Goal: Task Accomplishment & Management: Manage account settings

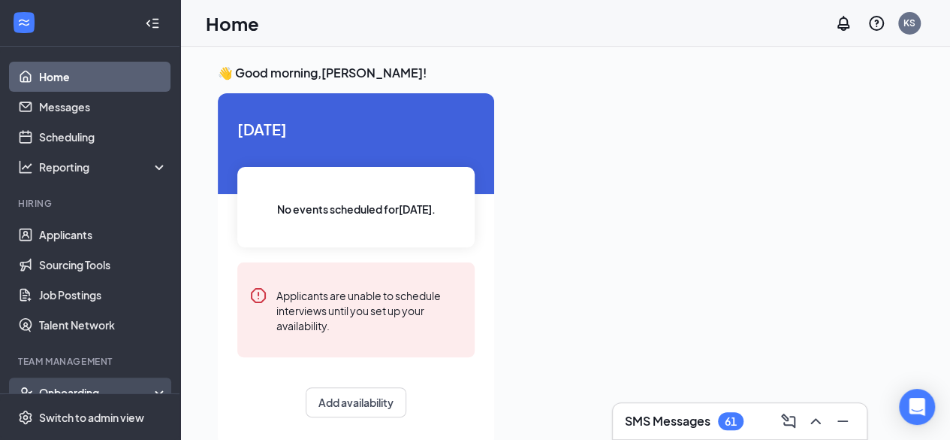
click at [83, 388] on div "Onboarding" at bounding box center [97, 392] width 116 height 15
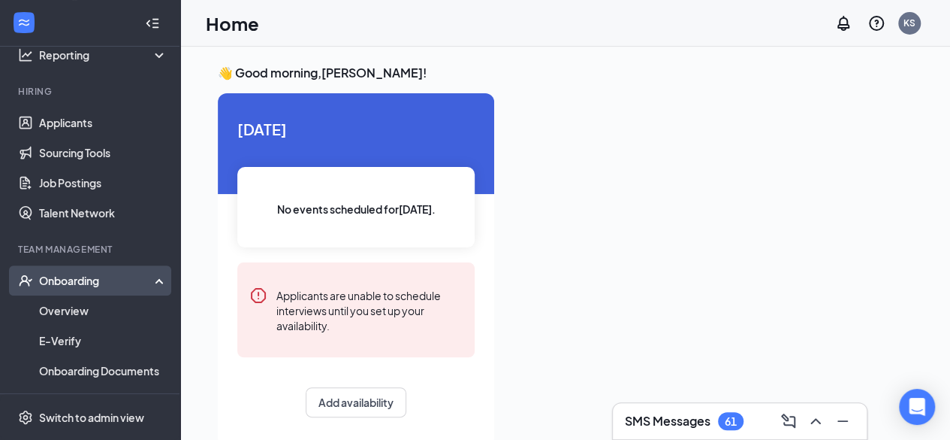
scroll to position [124, 0]
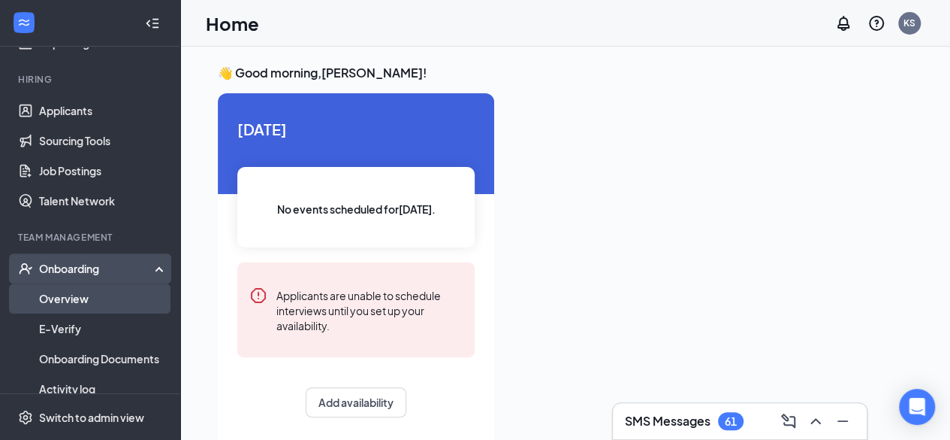
click at [78, 303] on link "Overview" at bounding box center [103, 298] width 128 height 30
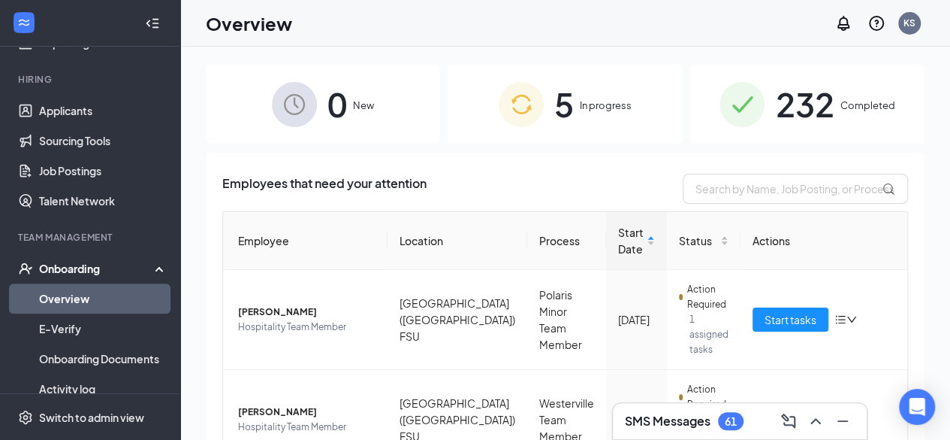
click at [775, 105] on span "232" at bounding box center [804, 104] width 59 height 52
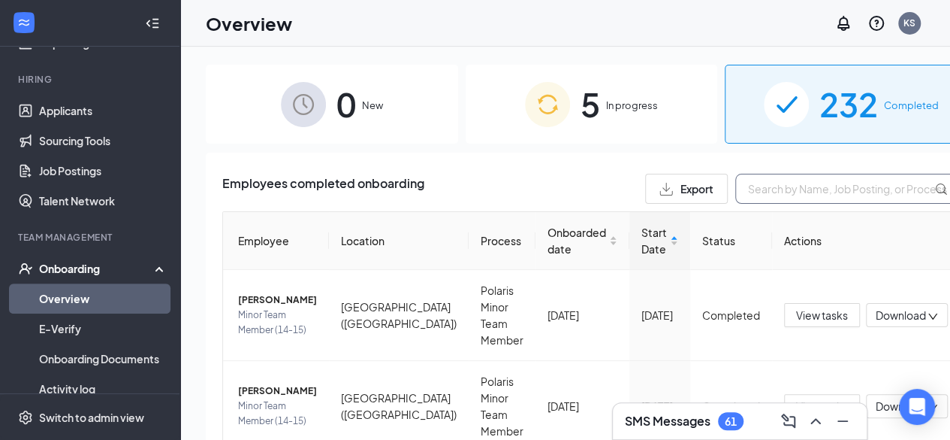
click at [759, 190] on input "text" at bounding box center [848, 189] width 225 height 30
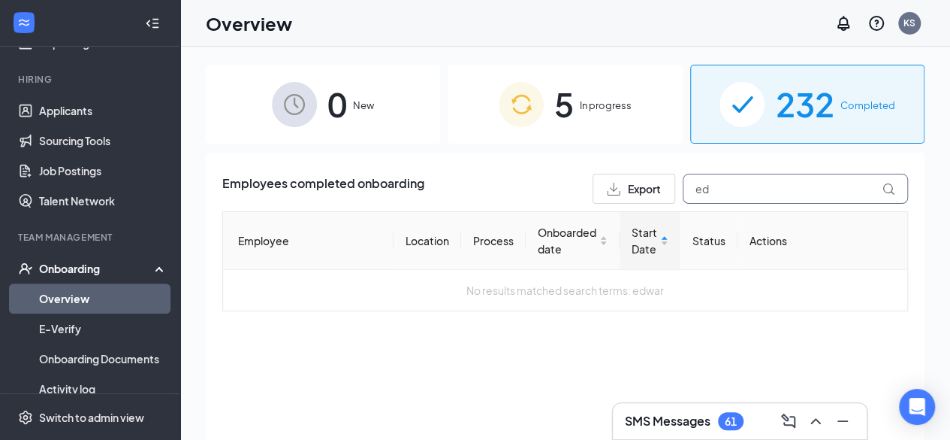
type input "e"
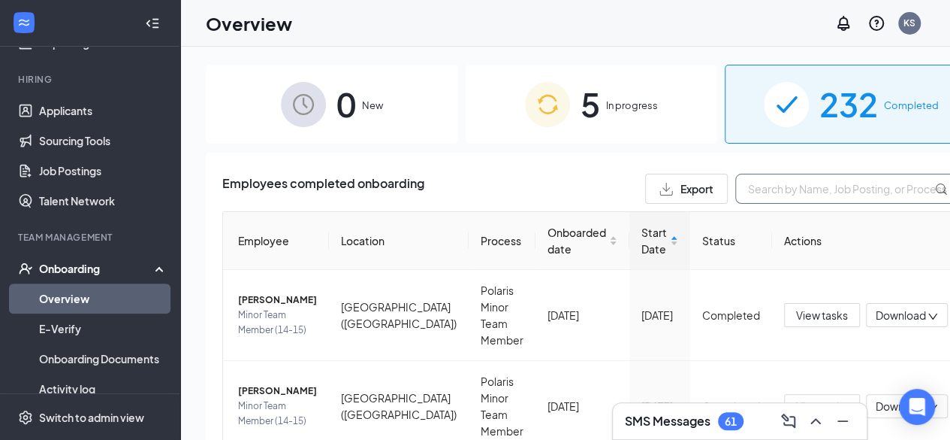
click at [736, 185] on input "text" at bounding box center [848, 189] width 225 height 30
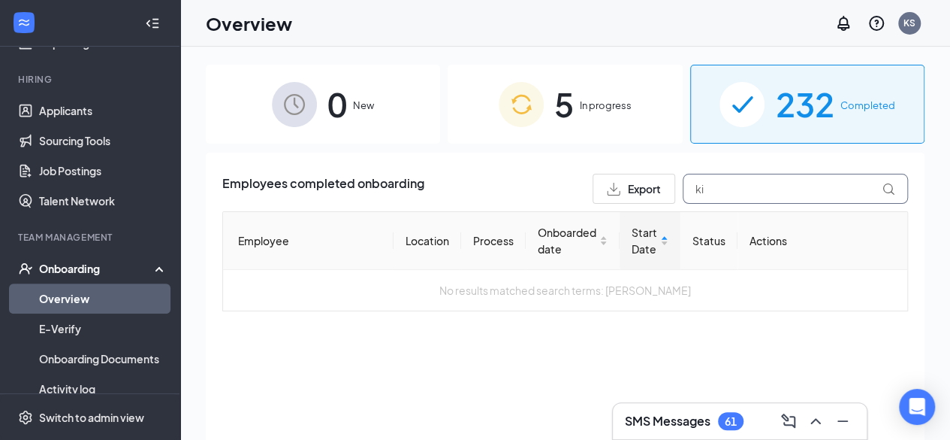
type input "k"
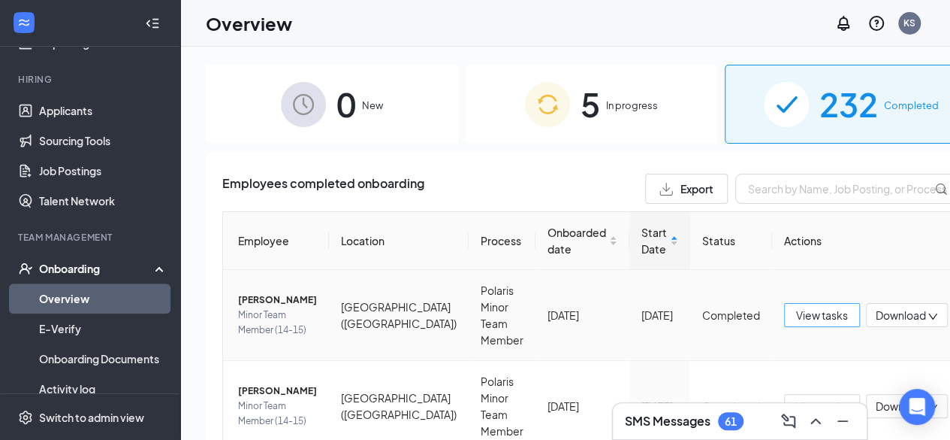
click at [796, 315] on span "View tasks" at bounding box center [822, 315] width 52 height 17
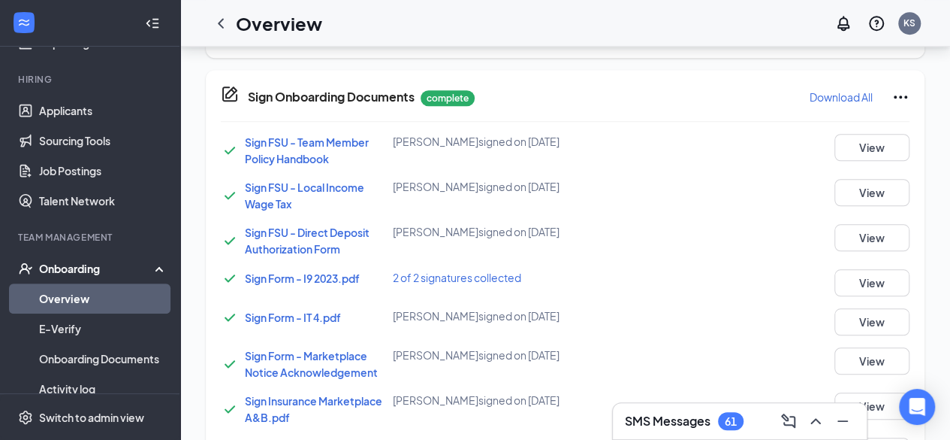
scroll to position [502, 0]
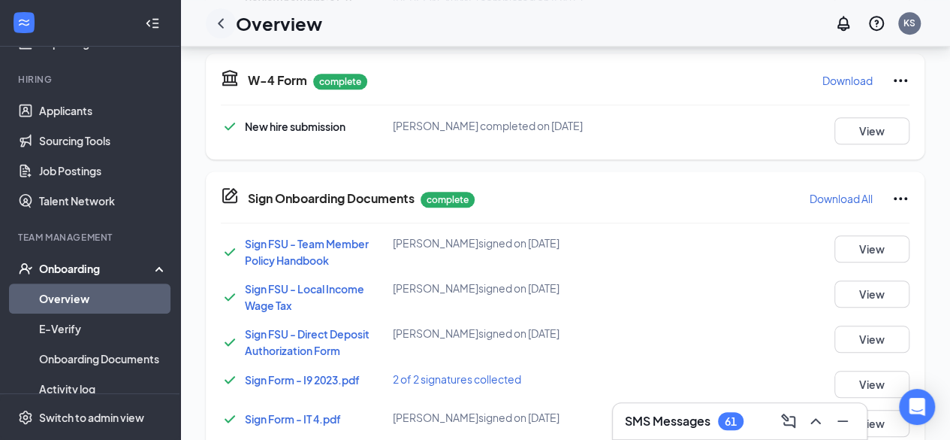
click at [221, 20] on icon "ChevronLeft" at bounding box center [221, 23] width 6 height 10
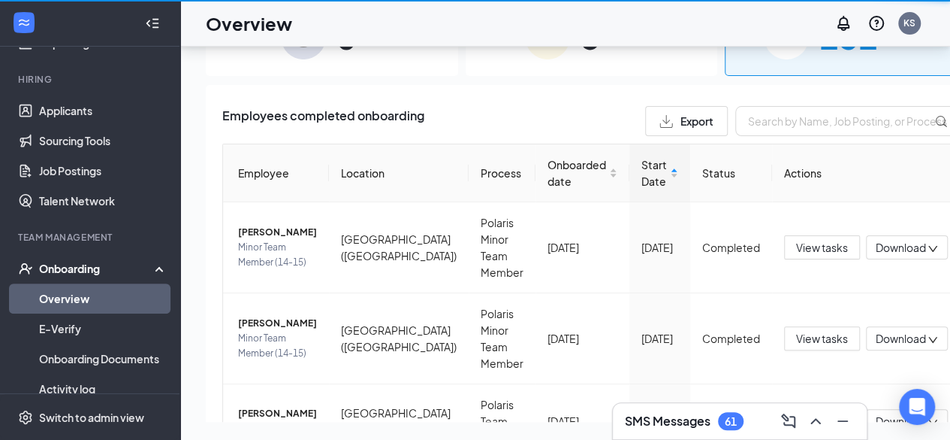
scroll to position [68, 0]
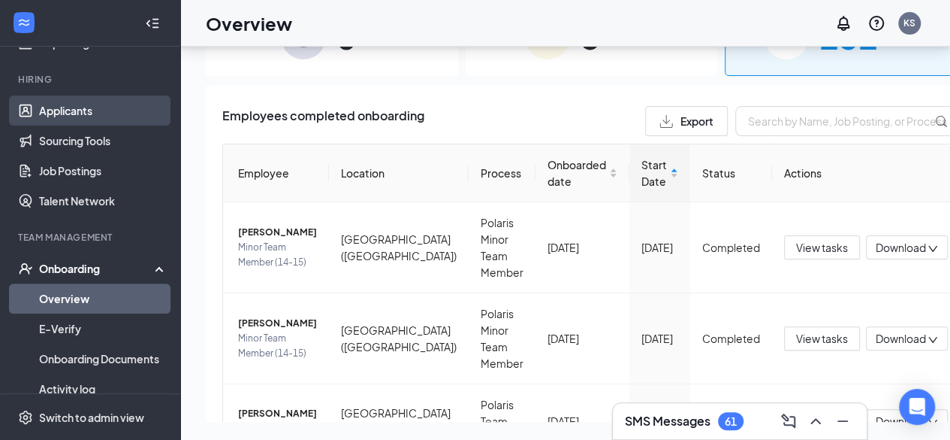
click at [75, 116] on link "Applicants" at bounding box center [103, 110] width 128 height 30
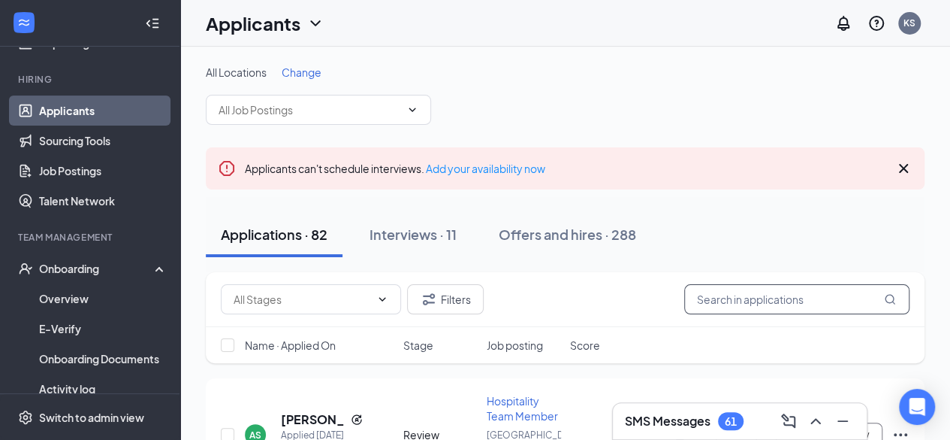
click at [721, 304] on input "text" at bounding box center [796, 299] width 225 height 30
type input "[PERSON_NAME]"
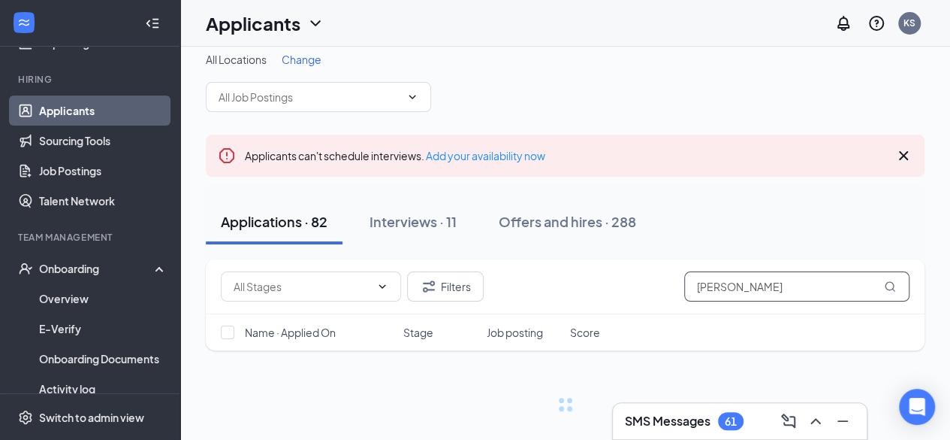
scroll to position [32, 0]
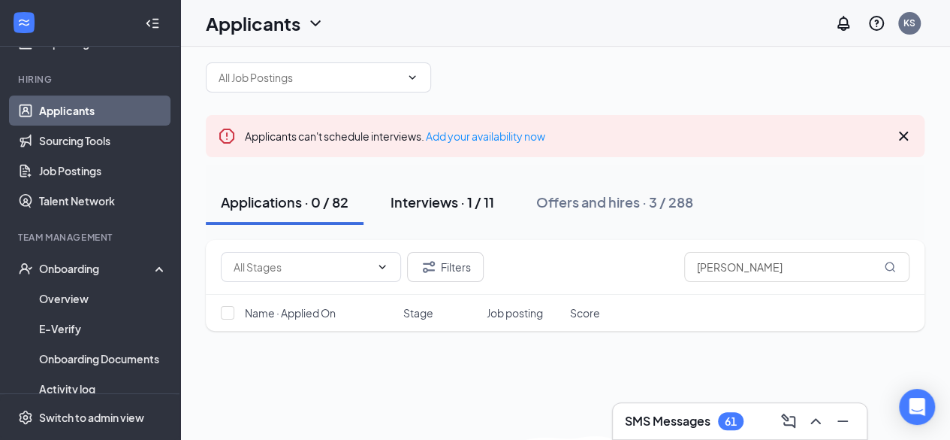
click at [473, 206] on div "Interviews · 1 / 11" at bounding box center [443, 201] width 104 height 19
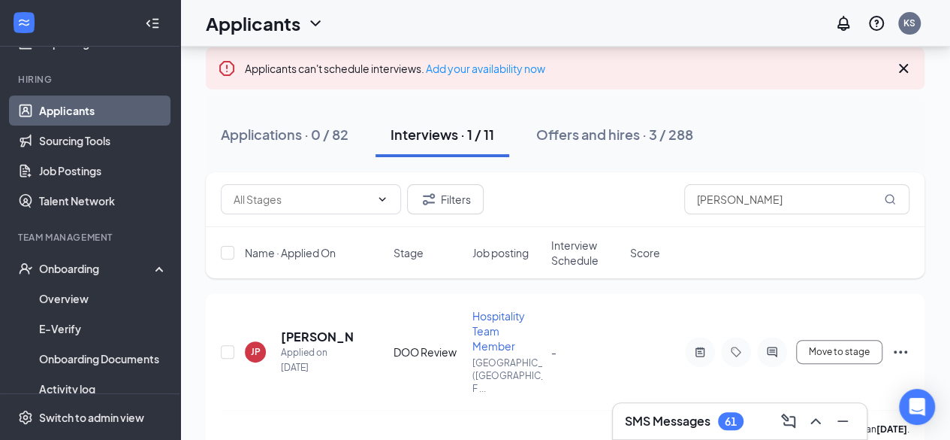
scroll to position [111, 0]
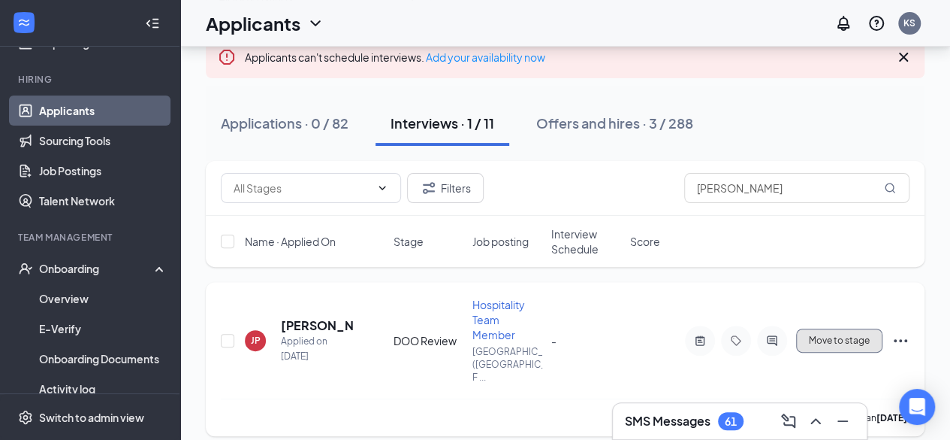
click at [832, 337] on span "Move to stage" at bounding box center [839, 340] width 61 height 11
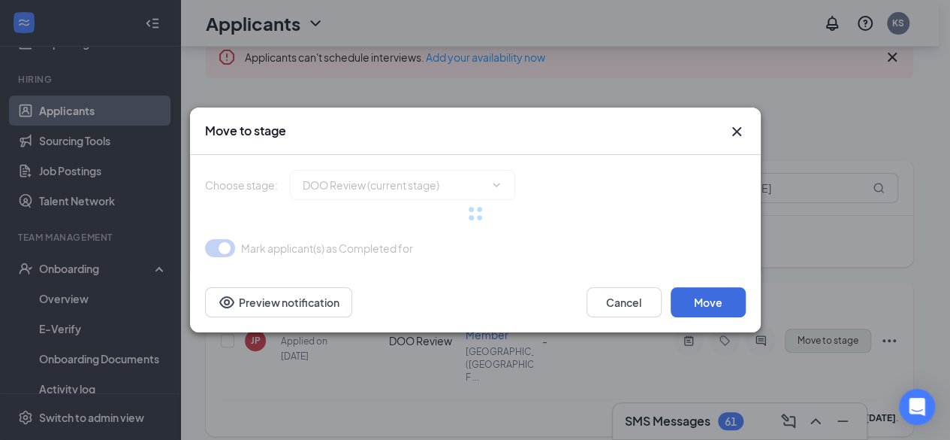
type input "Needs Hired (next stage)"
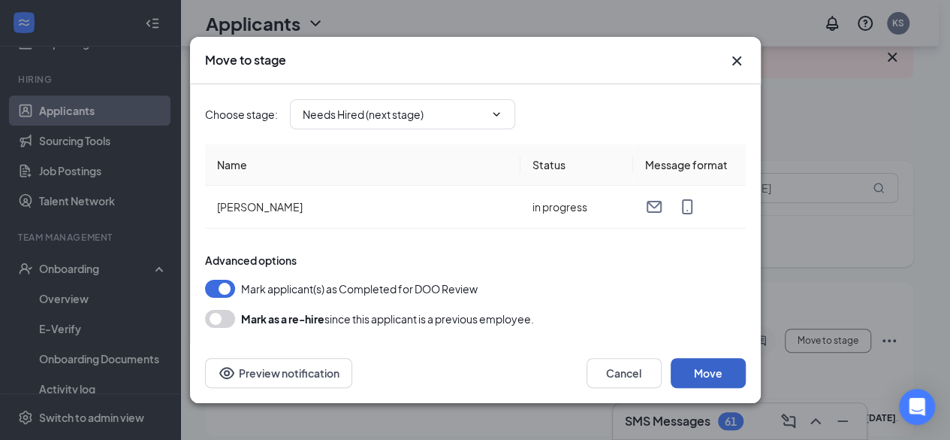
click at [706, 370] on button "Move" at bounding box center [708, 373] width 75 height 30
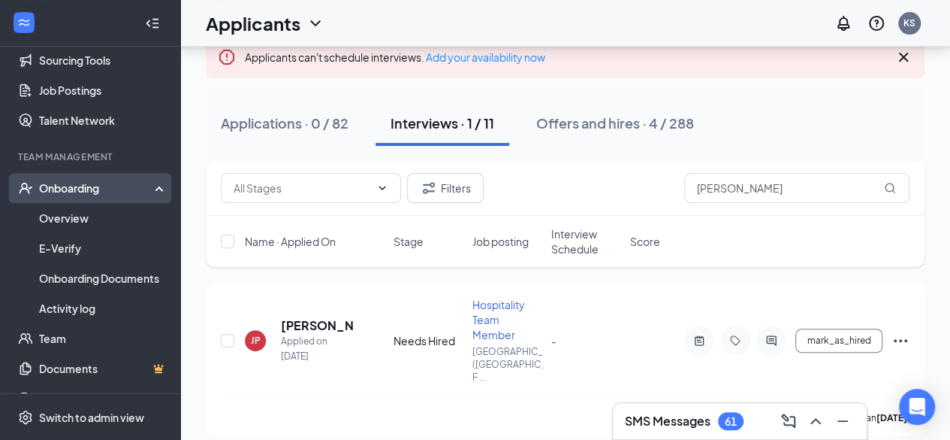
scroll to position [230, 0]
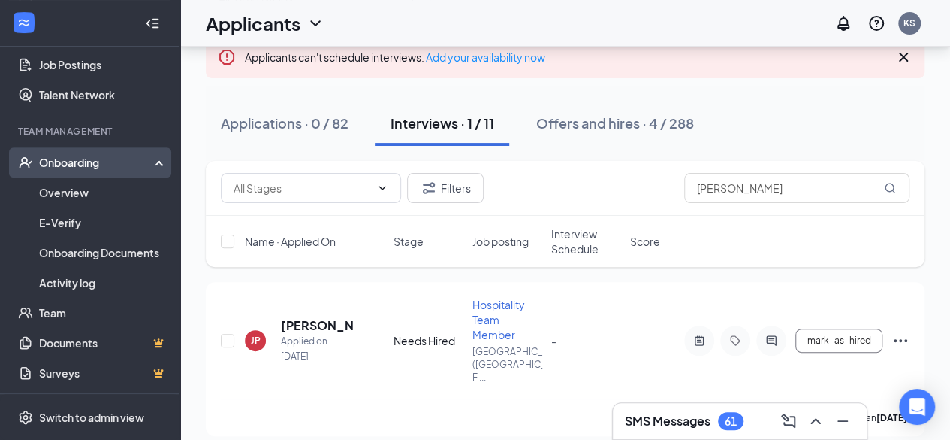
click at [91, 155] on div "Onboarding" at bounding box center [97, 162] width 116 height 15
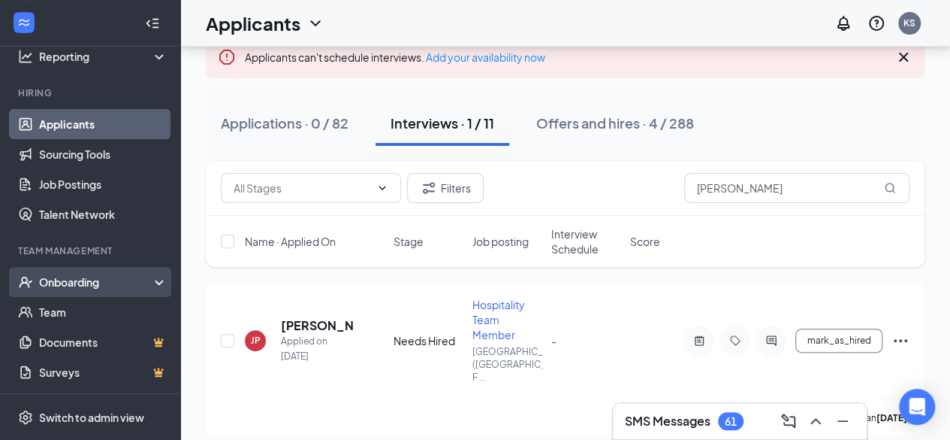
scroll to position [110, 0]
click at [83, 293] on div "Onboarding" at bounding box center [90, 282] width 180 height 30
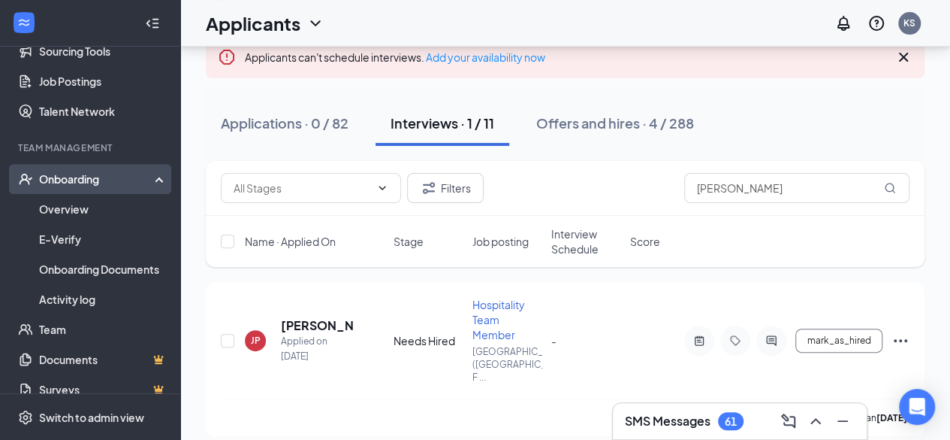
scroll to position [230, 0]
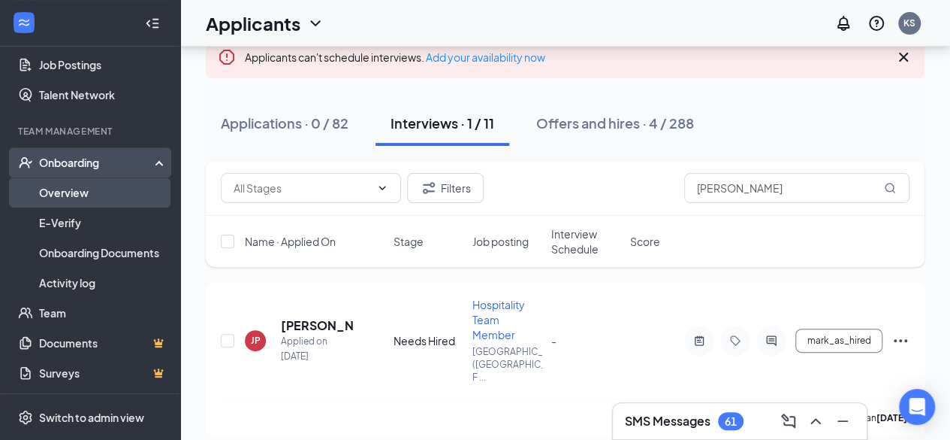
click at [77, 196] on link "Overview" at bounding box center [103, 192] width 128 height 30
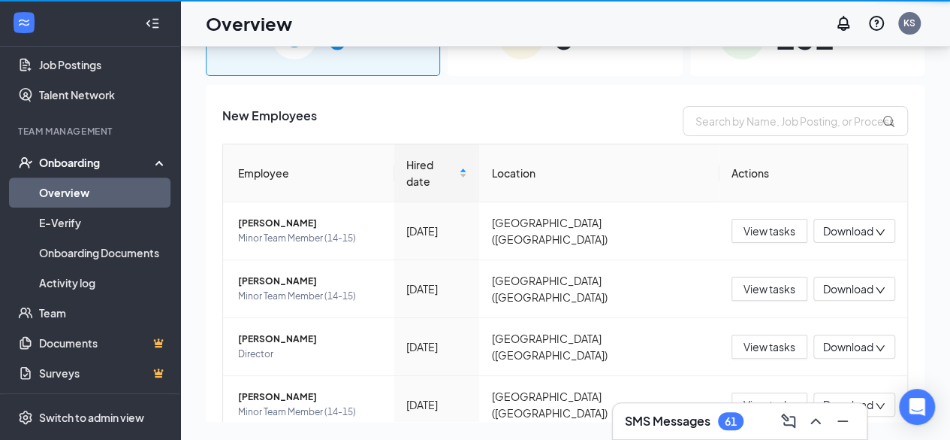
scroll to position [68, 0]
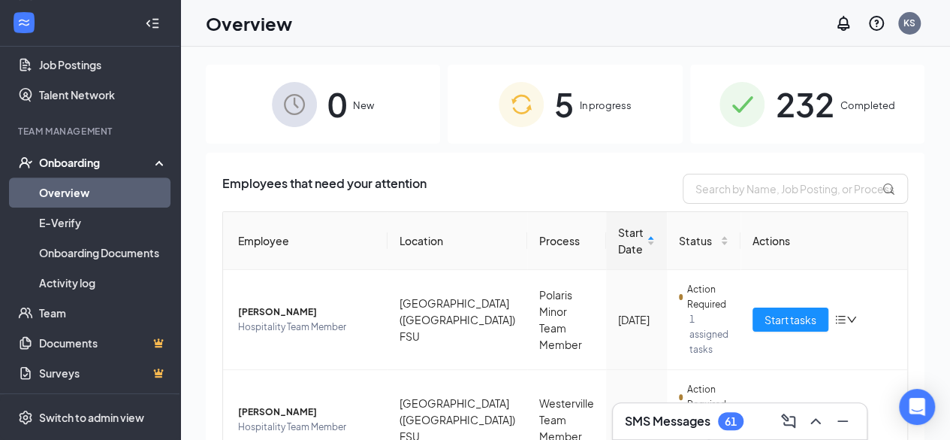
click at [591, 92] on div "5 In progress" at bounding box center [565, 104] width 234 height 79
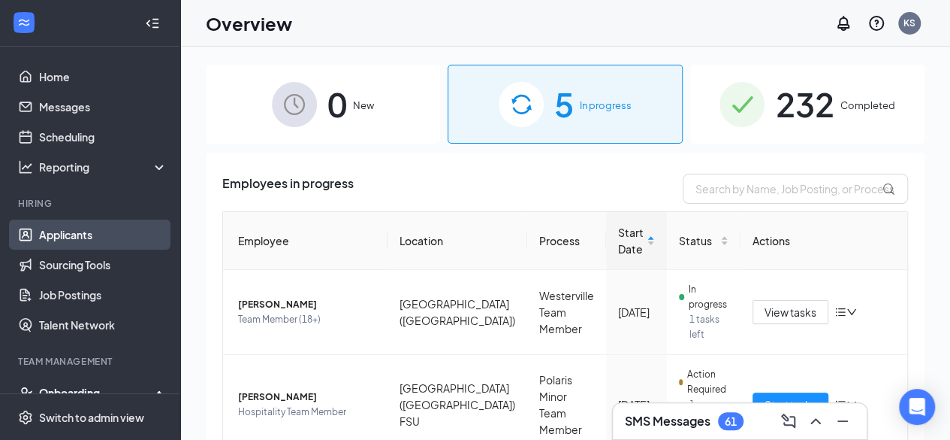
click at [79, 241] on link "Applicants" at bounding box center [103, 234] width 128 height 30
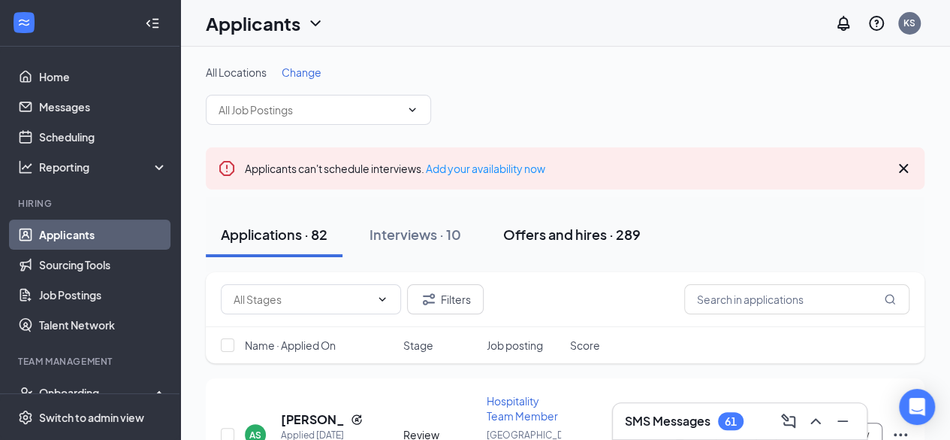
click at [603, 225] on div "Offers and hires · 289" at bounding box center [571, 234] width 137 height 19
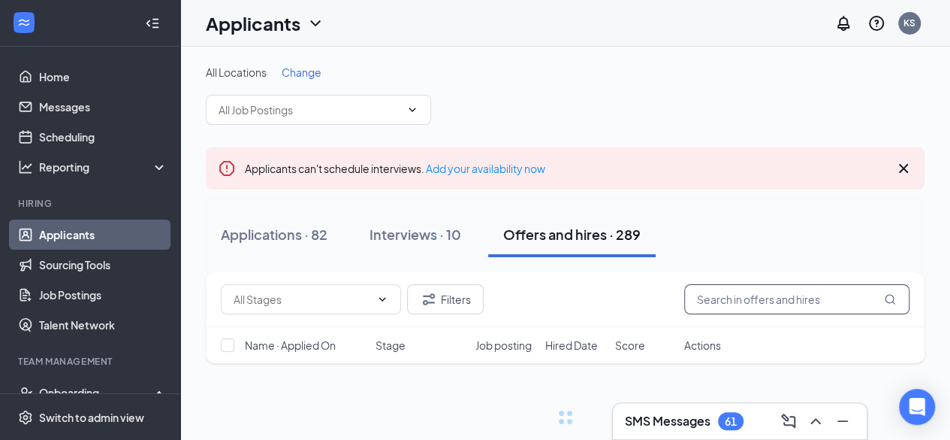
click at [748, 298] on input "text" at bounding box center [796, 299] width 225 height 30
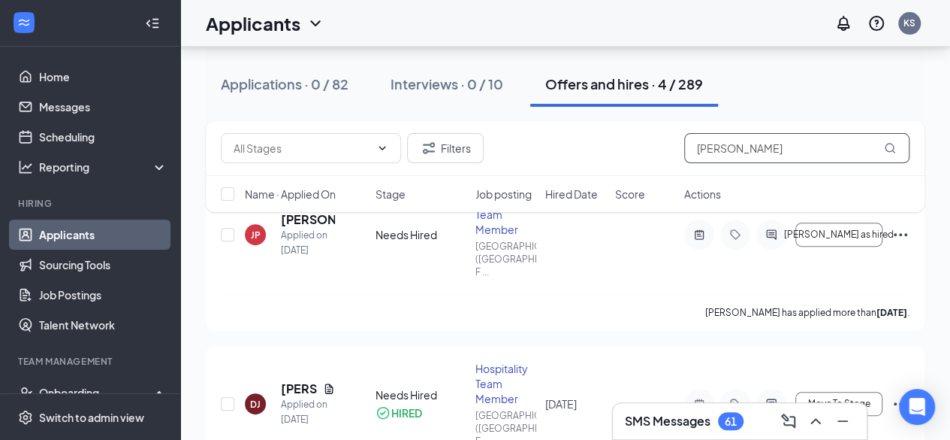
scroll to position [203, 0]
type input "[PERSON_NAME]"
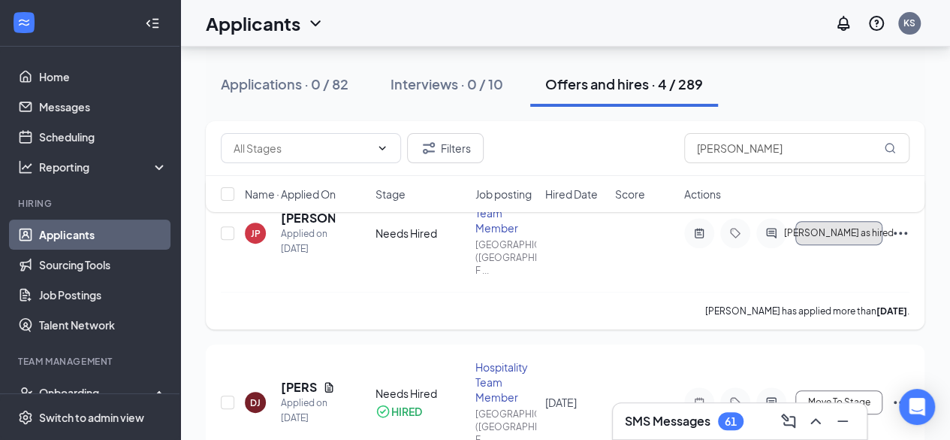
click at [837, 230] on span "[PERSON_NAME] as hired" at bounding box center [839, 233] width 110 height 11
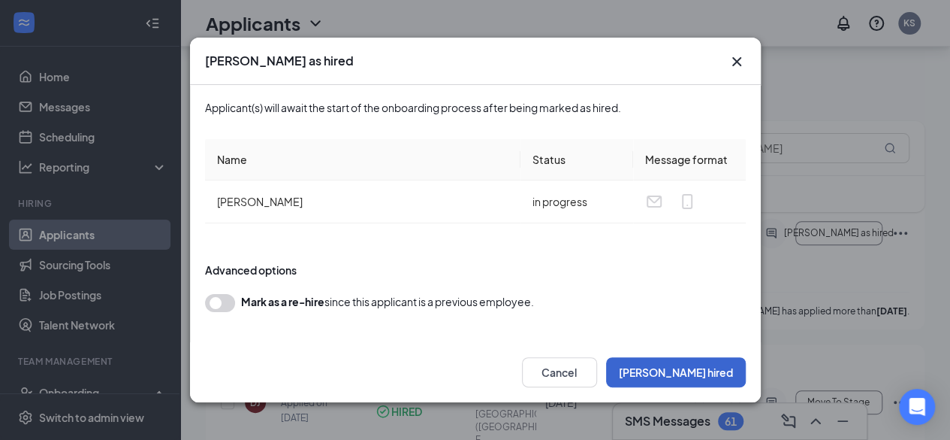
click at [697, 380] on button "[PERSON_NAME] hired" at bounding box center [676, 372] width 140 height 30
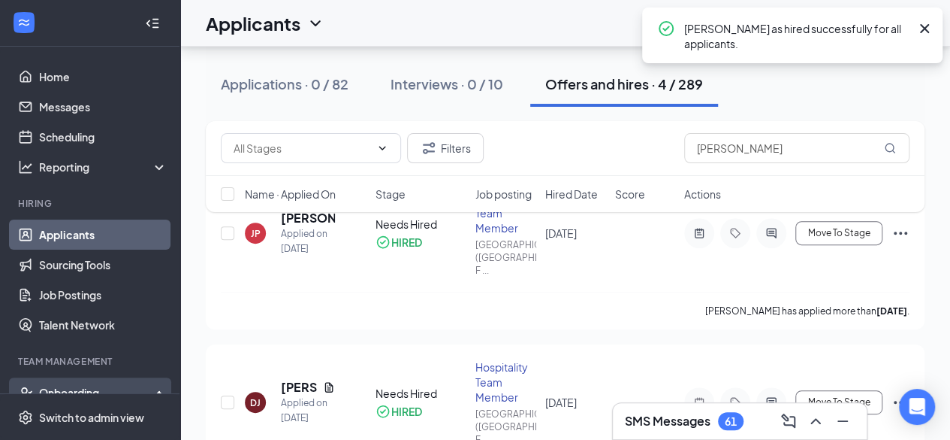
click at [81, 385] on div "Onboarding" at bounding box center [97, 392] width 116 height 15
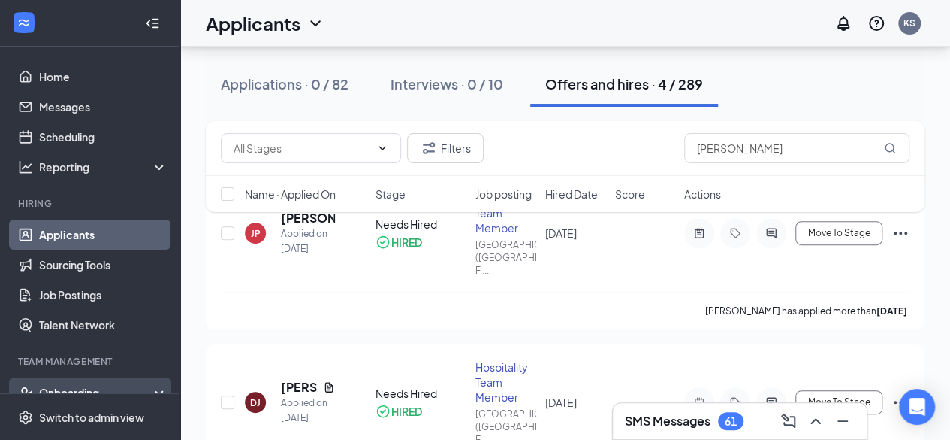
click at [81, 385] on div "Onboarding" at bounding box center [97, 392] width 116 height 15
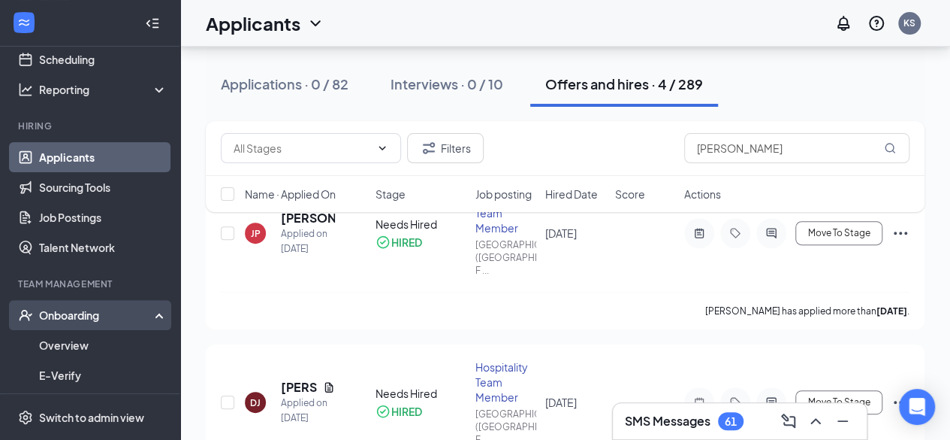
scroll to position [80, 0]
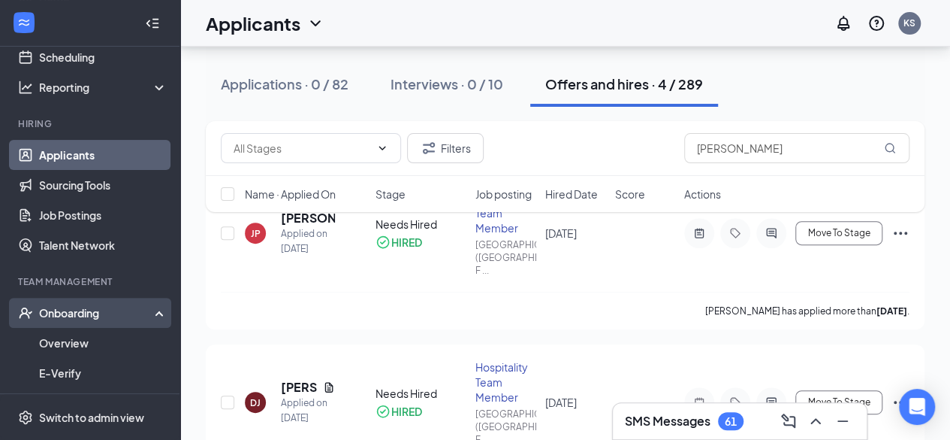
click at [116, 313] on div "Onboarding" at bounding box center [97, 312] width 116 height 15
click at [107, 317] on div "Onboarding" at bounding box center [97, 312] width 116 height 15
click at [78, 337] on link "Overview" at bounding box center [103, 343] width 128 height 30
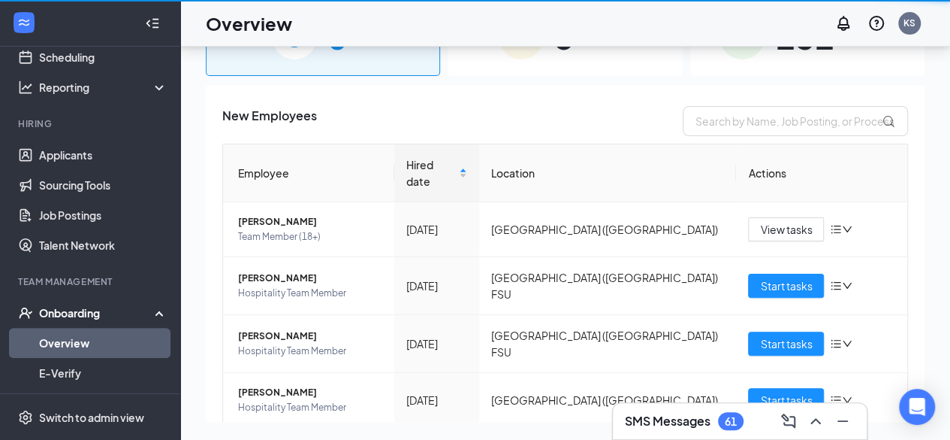
scroll to position [68, 0]
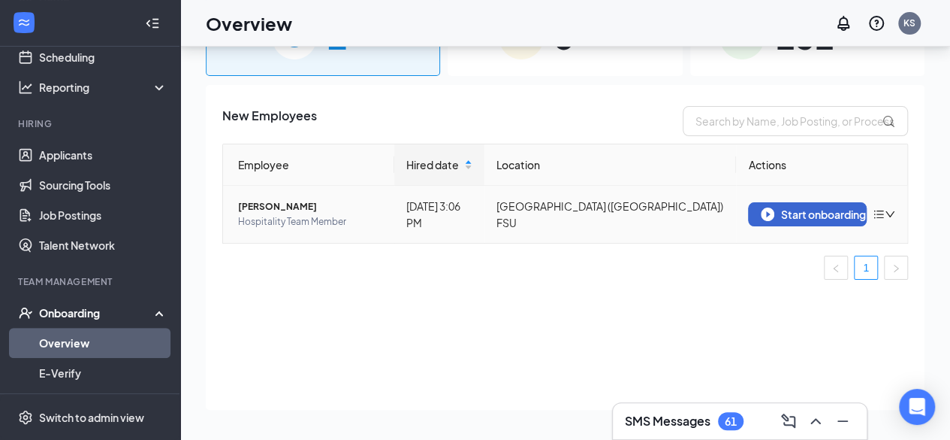
click at [782, 213] on div "Start onboarding" at bounding box center [807, 214] width 93 height 14
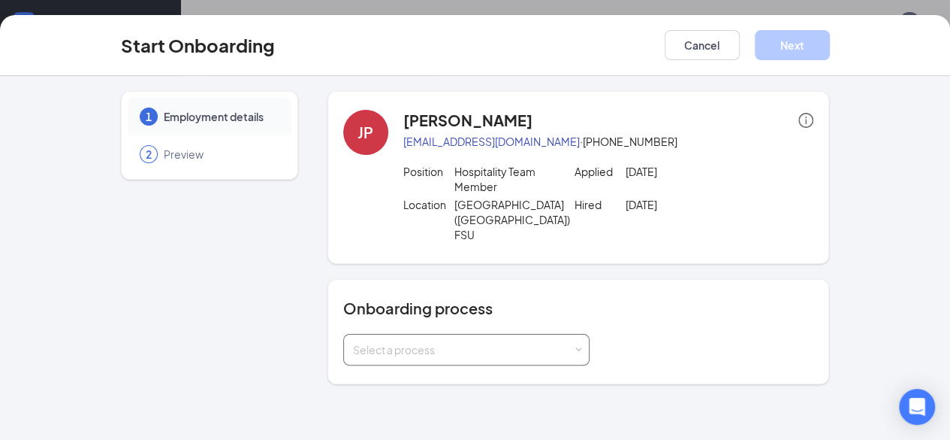
click at [527, 342] on div "Select a process" at bounding box center [463, 349] width 220 height 15
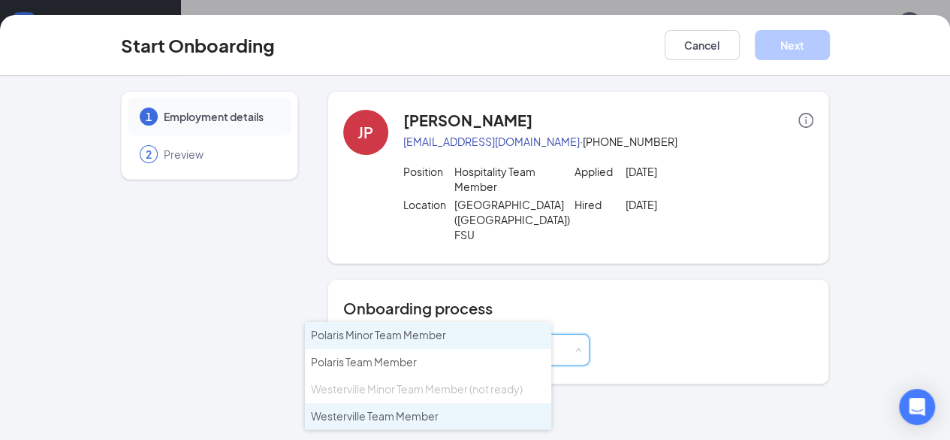
click at [405, 418] on span "Westerville Team Member" at bounding box center [375, 416] width 128 height 14
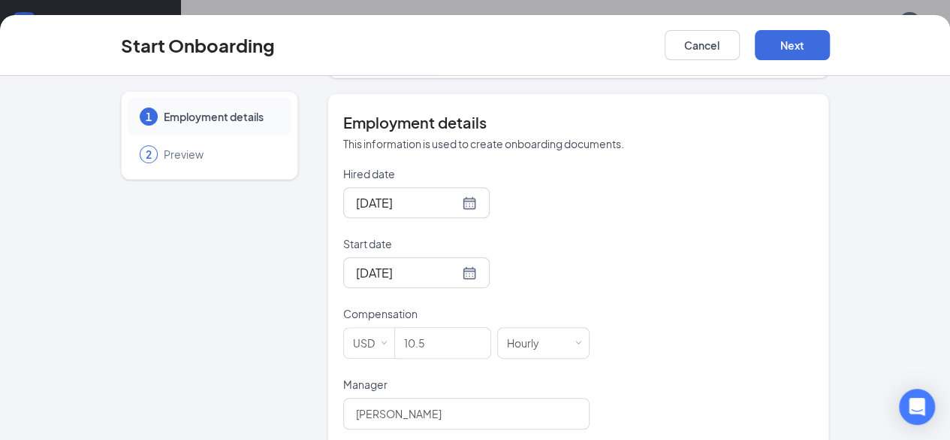
scroll to position [304, 0]
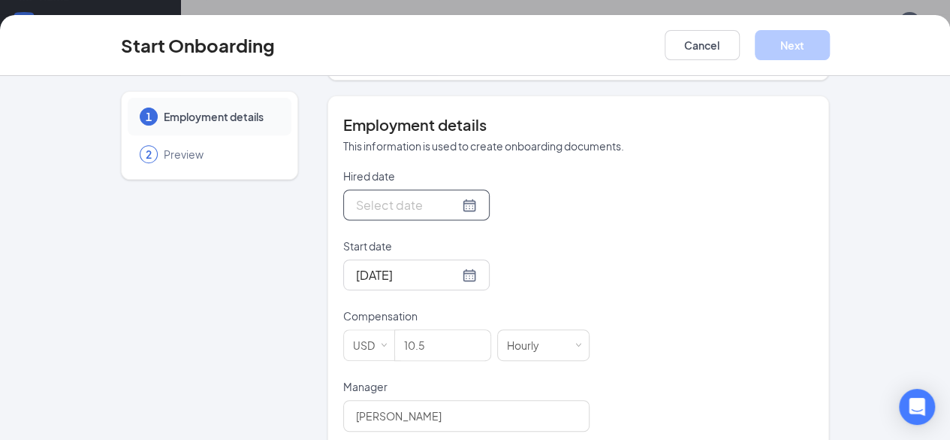
click at [412, 195] on div at bounding box center [416, 204] width 121 height 19
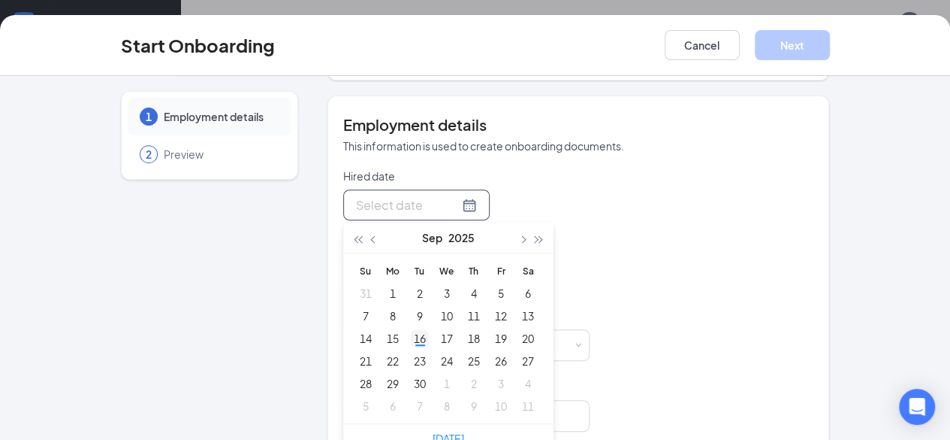
click at [411, 329] on div "16" at bounding box center [420, 338] width 18 height 18
type input "[DATE]"
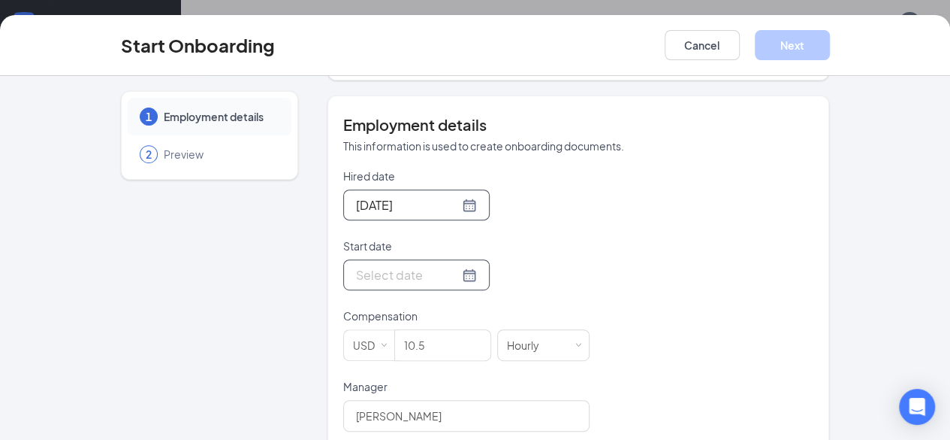
click at [404, 265] on input "Start date" at bounding box center [407, 274] width 103 height 19
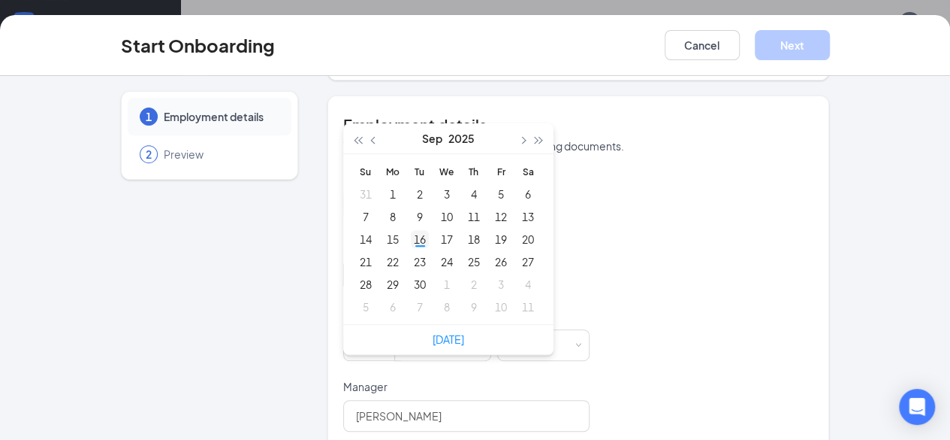
click at [411, 230] on div "16" at bounding box center [420, 239] width 18 height 18
type input "[DATE]"
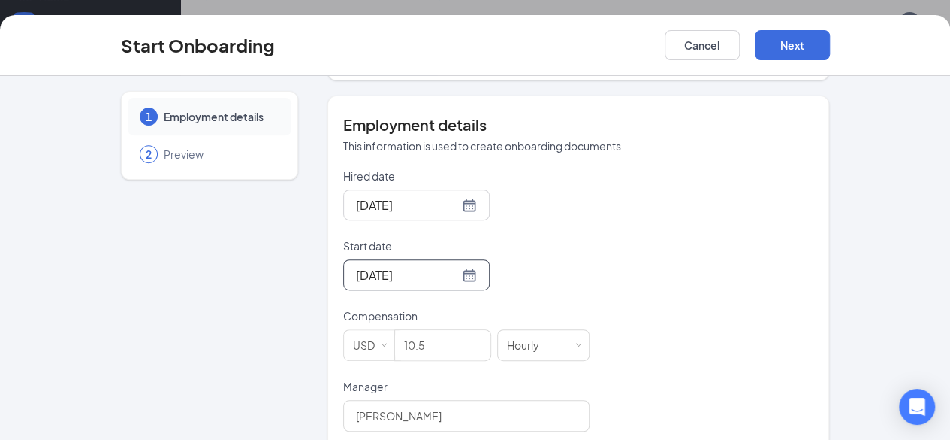
click at [624, 246] on div "Hired date [DATE] [DATE] Su Mo Tu We Th Fr Sa 31 1 2 3 4 5 6 7 8 9 10 11 12 13 …" at bounding box center [578, 378] width 471 height 421
click at [411, 330] on input "10.5" at bounding box center [442, 345] width 95 height 30
type input "1"
type input "15"
click at [379, 400] on input "[PERSON_NAME]" at bounding box center [466, 416] width 246 height 32
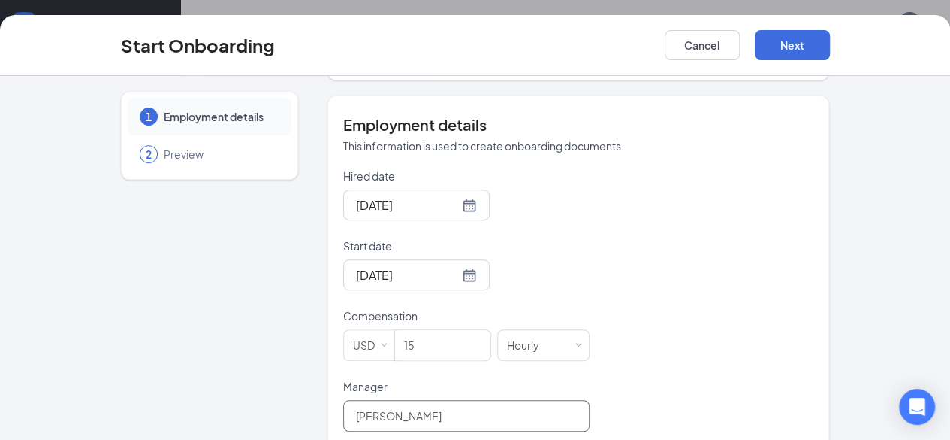
click at [379, 400] on input "[PERSON_NAME]" at bounding box center [466, 416] width 246 height 32
type input "L"
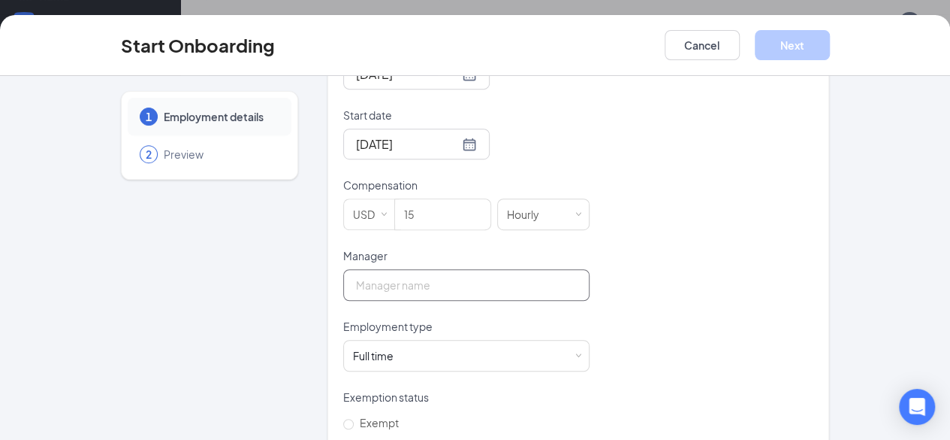
scroll to position [439, 0]
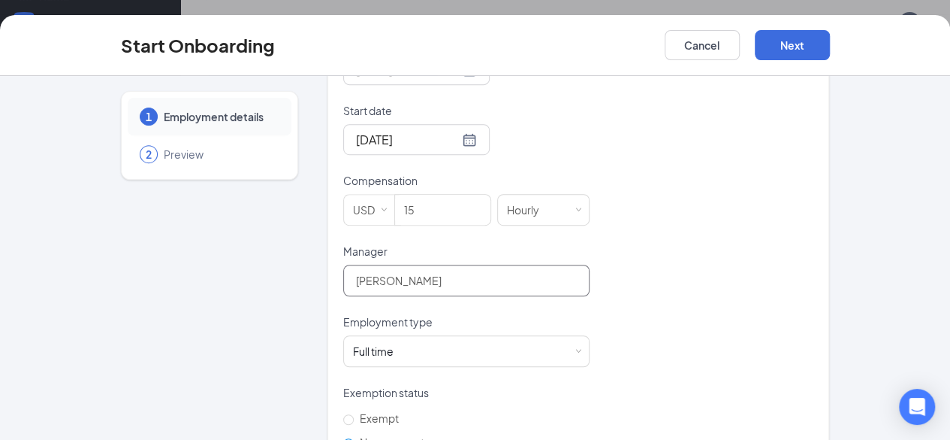
type input "[PERSON_NAME]"
click at [676, 308] on div "Hired date [DATE] [DATE] Su Mo Tu We Th Fr Sa 31 1 2 3 4 5 6 7 8 9 10 11 12 13 …" at bounding box center [578, 243] width 471 height 421
click at [575, 348] on span at bounding box center [578, 351] width 7 height 7
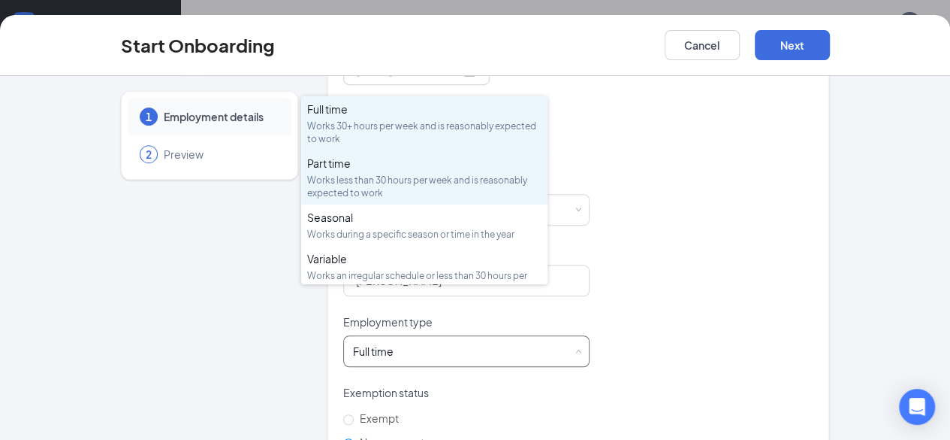
click at [409, 180] on div "Works less than 30 hours per week and is reasonably expected to work" at bounding box center [424, 187] width 234 height 26
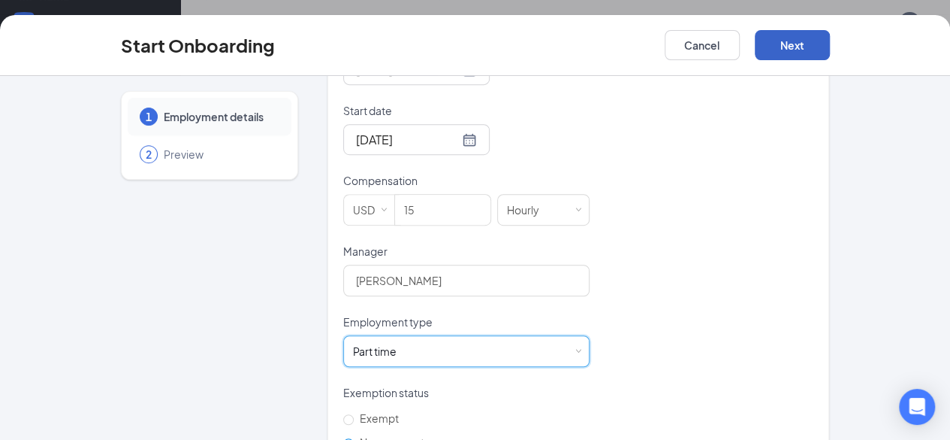
click at [830, 48] on button "Next" at bounding box center [792, 45] width 75 height 30
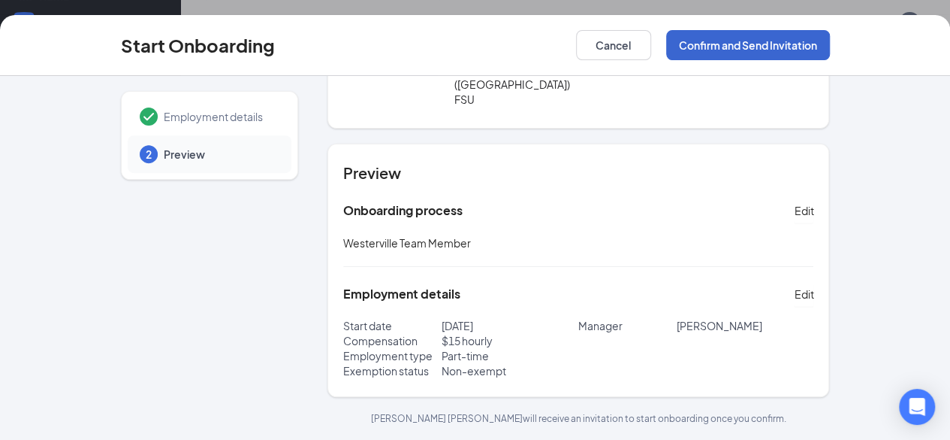
scroll to position [89, 0]
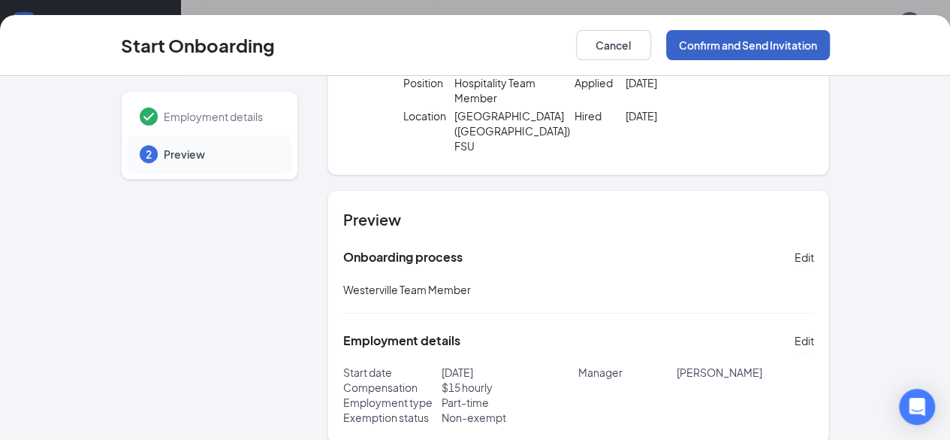
click at [830, 42] on button "Confirm and Send Invitation" at bounding box center [748, 45] width 164 height 30
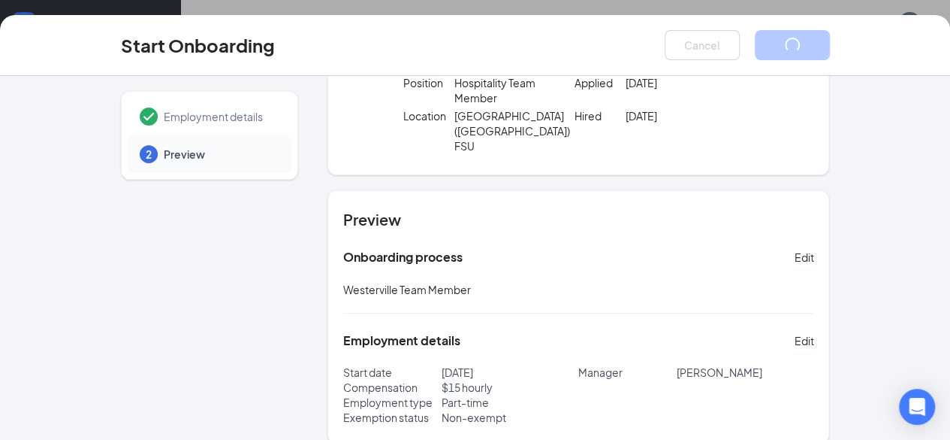
scroll to position [0, 0]
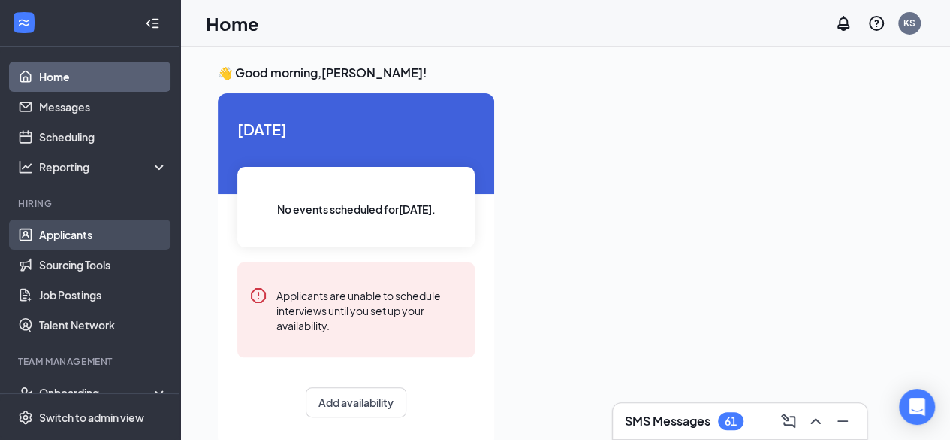
click at [80, 240] on link "Applicants" at bounding box center [103, 234] width 128 height 30
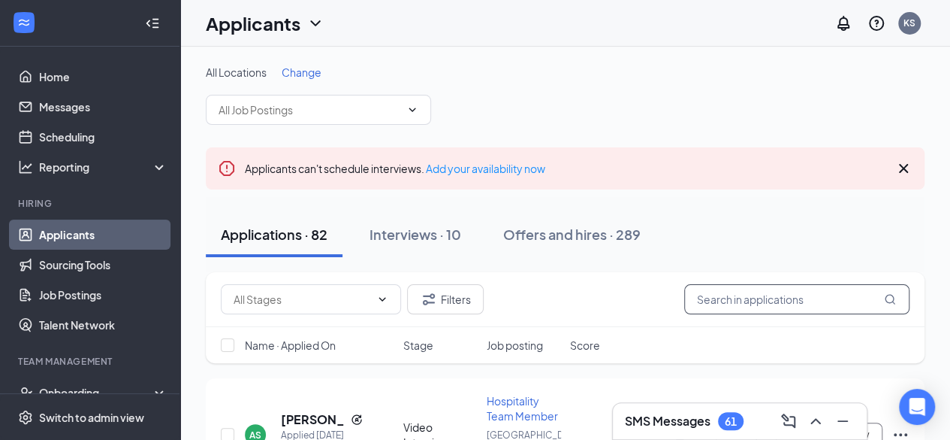
click at [709, 298] on input "text" at bounding box center [796, 299] width 225 height 30
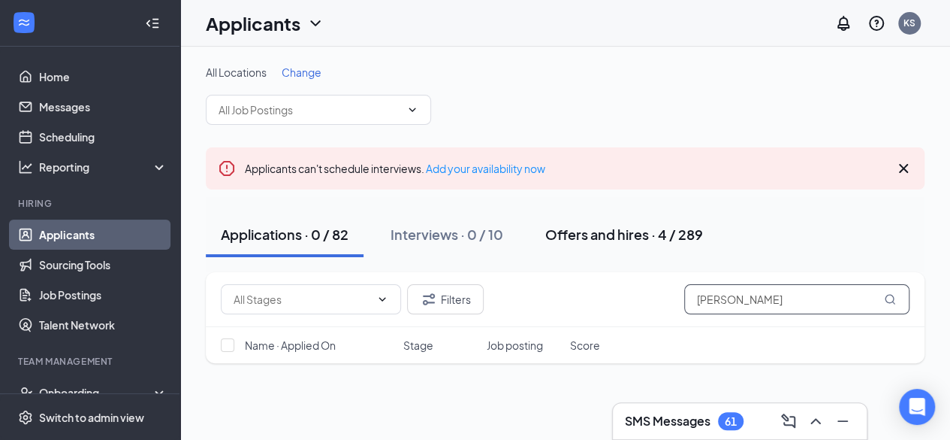
type input "[PERSON_NAME]"
click at [615, 232] on div "Offers and hires · 4 / 289" at bounding box center [624, 234] width 158 height 19
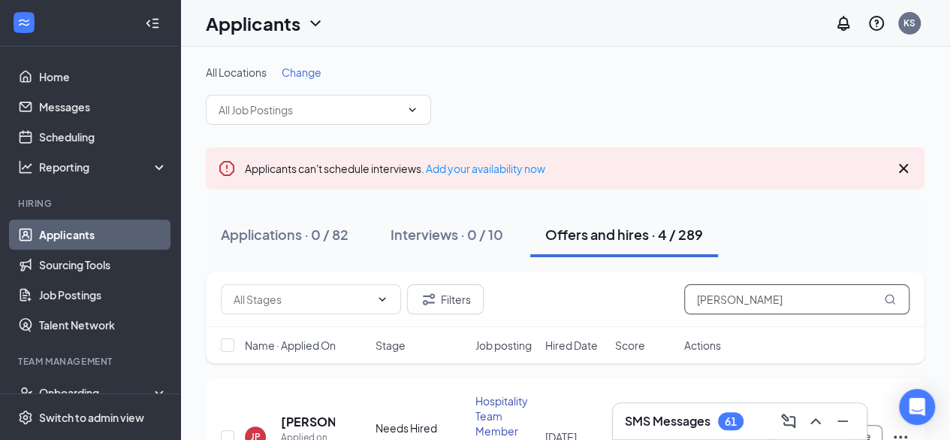
click at [738, 298] on input "[PERSON_NAME]" at bounding box center [796, 299] width 225 height 30
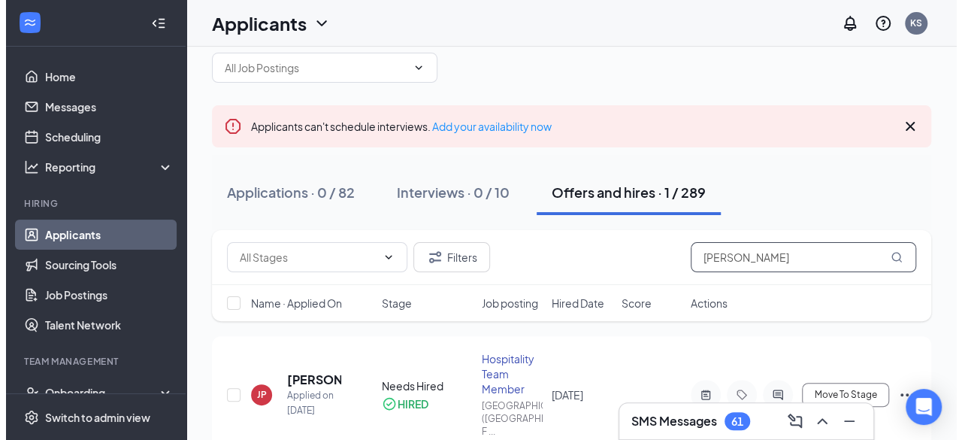
scroll to position [96, 0]
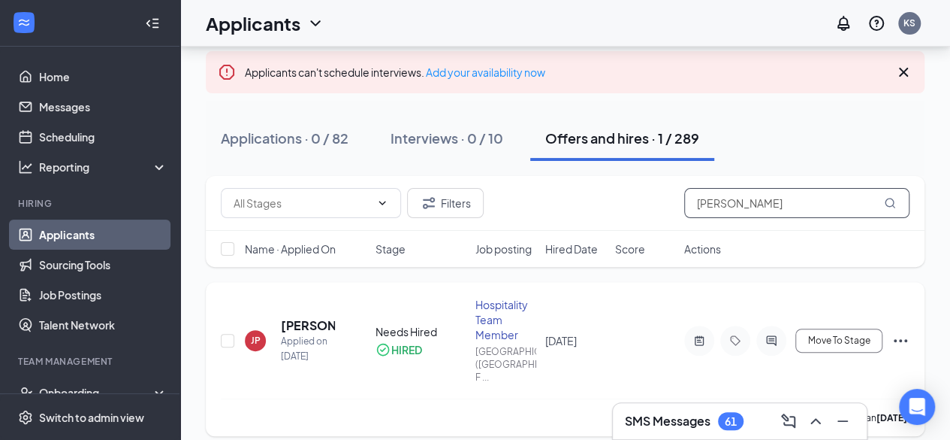
type input "[PERSON_NAME]"
click at [301, 317] on h5 "[PERSON_NAME]" at bounding box center [308, 325] width 54 height 17
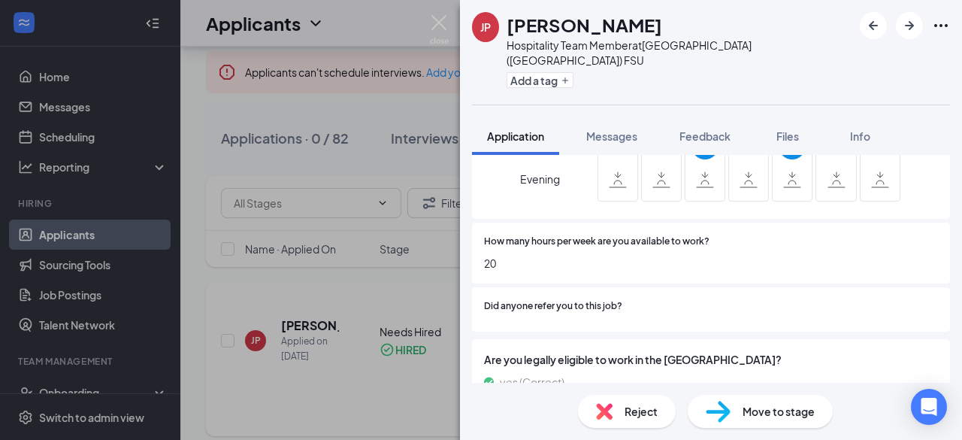
scroll to position [802, 0]
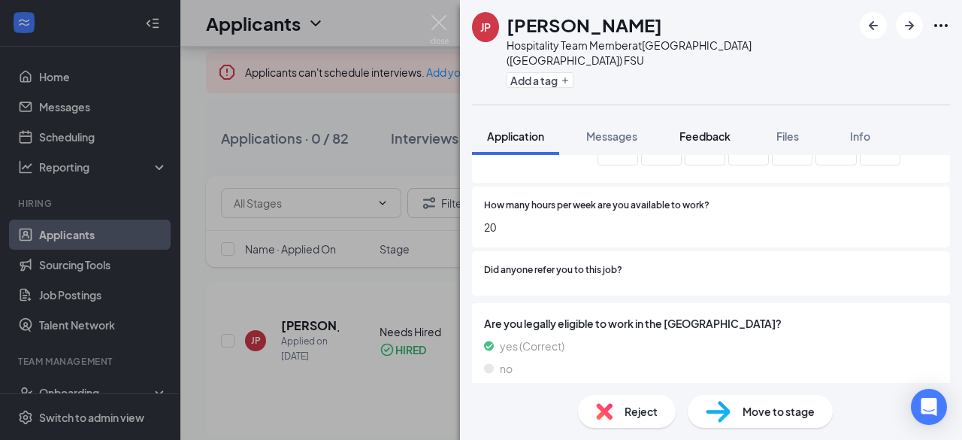
click at [708, 129] on span "Feedback" at bounding box center [704, 136] width 51 height 14
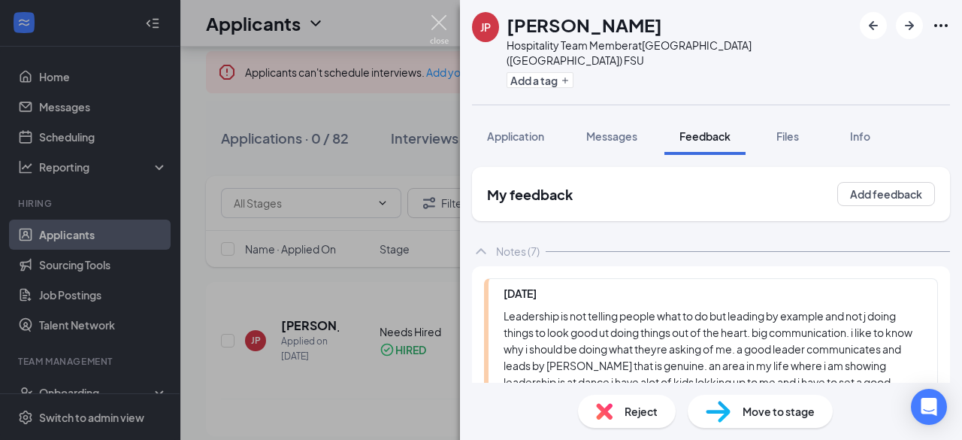
click at [434, 20] on img at bounding box center [439, 29] width 19 height 29
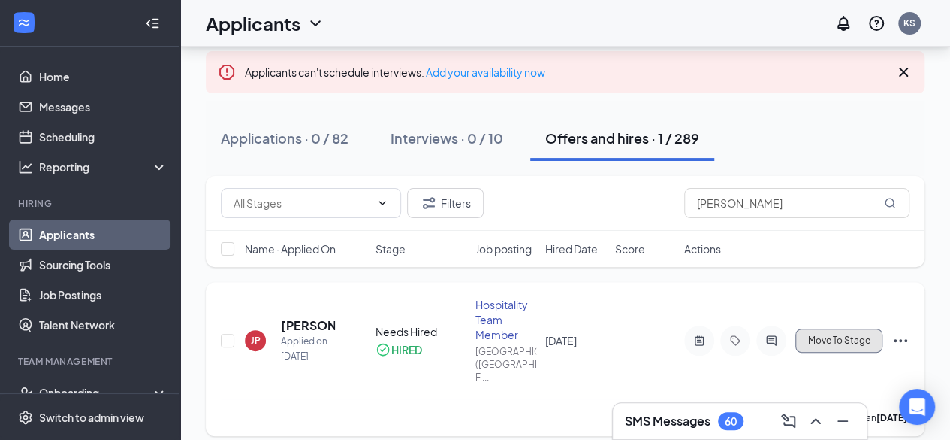
click at [826, 337] on span "Move To Stage" at bounding box center [839, 340] width 62 height 11
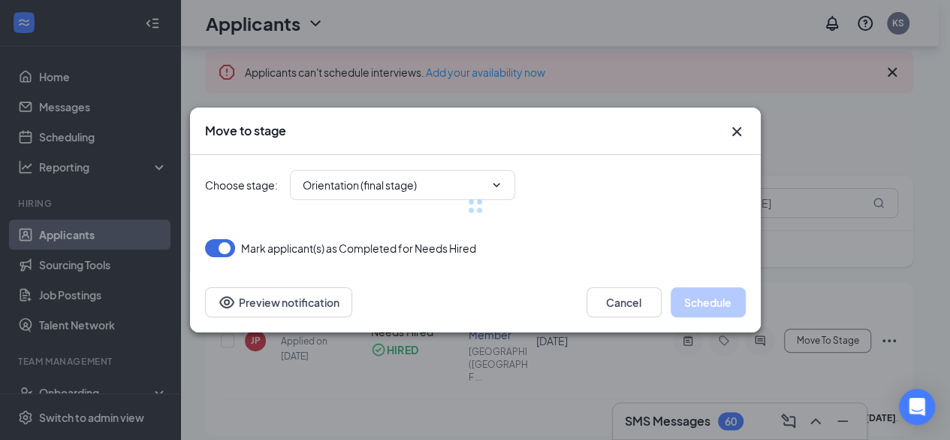
click at [421, 184] on div at bounding box center [475, 206] width 541 height 102
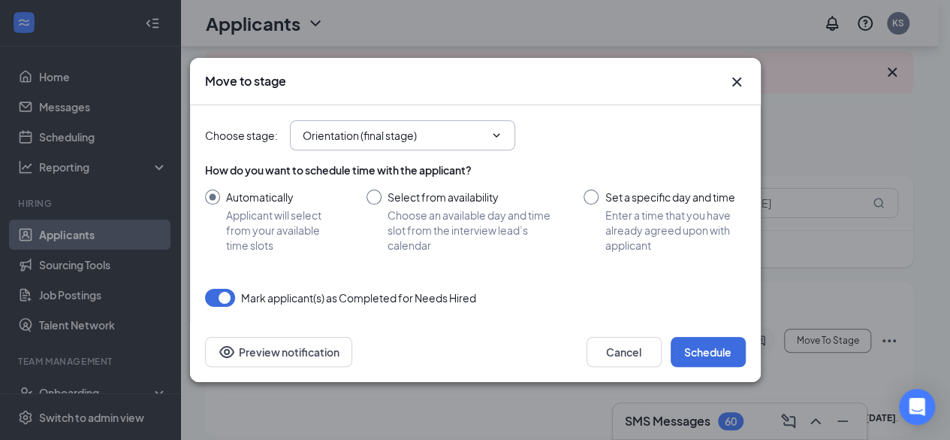
click at [448, 141] on input "Orientation (final stage)" at bounding box center [394, 135] width 182 height 17
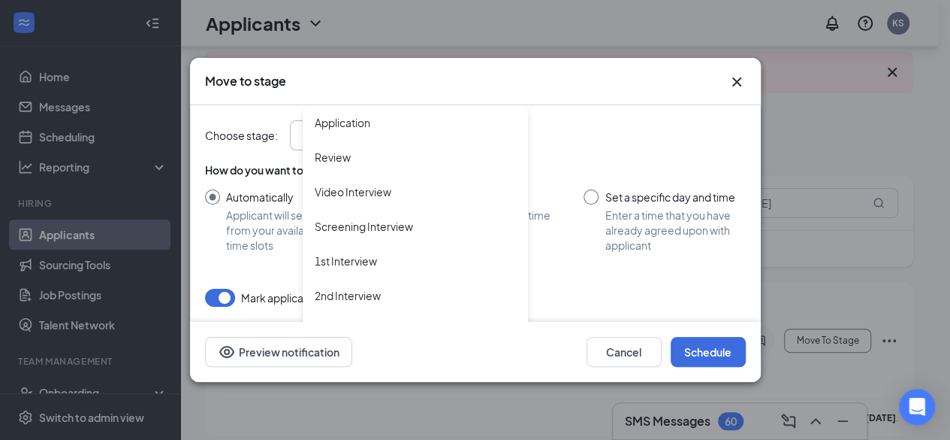
scroll to position [86, 0]
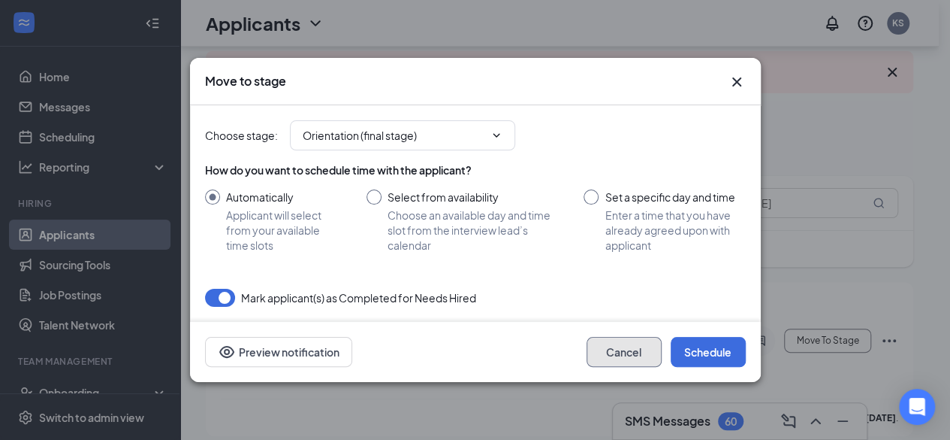
click at [616, 349] on button "Cancel" at bounding box center [624, 352] width 75 height 30
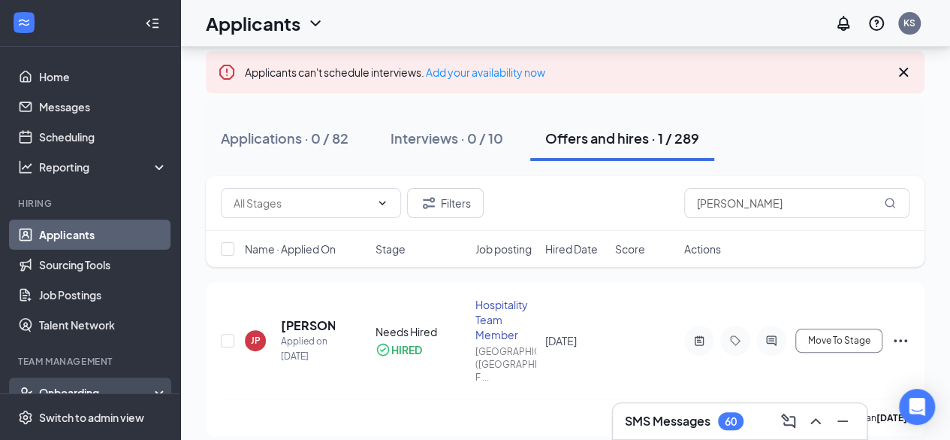
click at [78, 388] on div "Onboarding" at bounding box center [97, 392] width 116 height 15
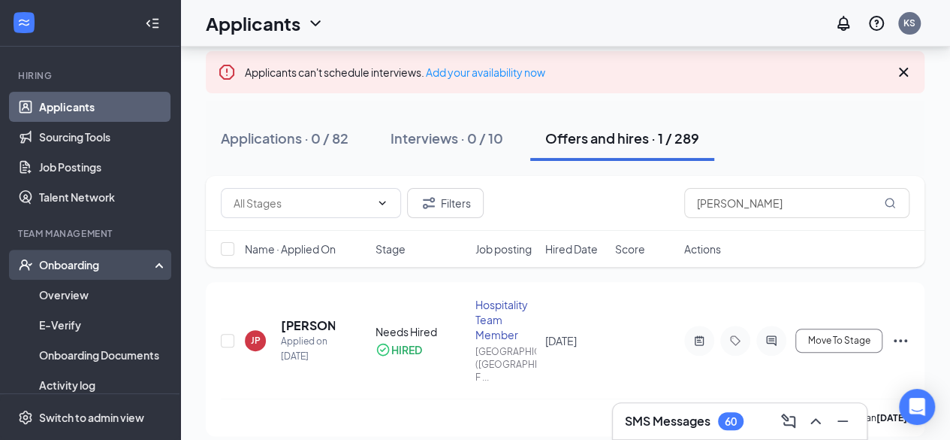
scroll to position [139, 0]
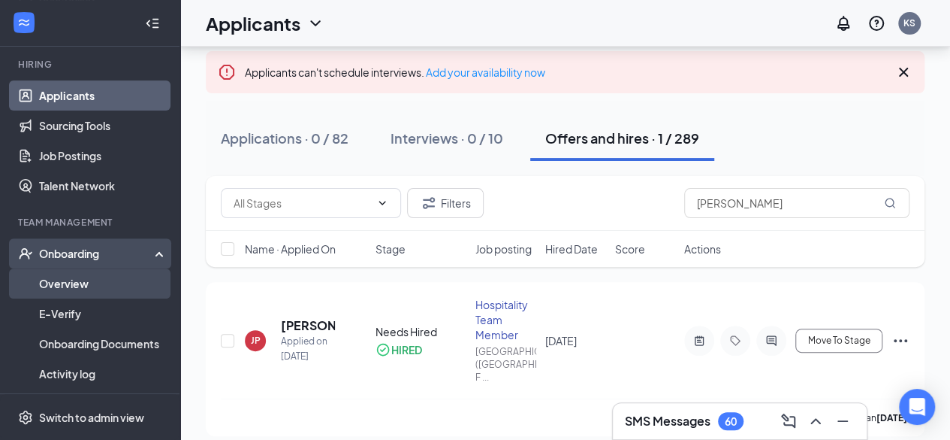
click at [56, 285] on link "Overview" at bounding box center [103, 283] width 128 height 30
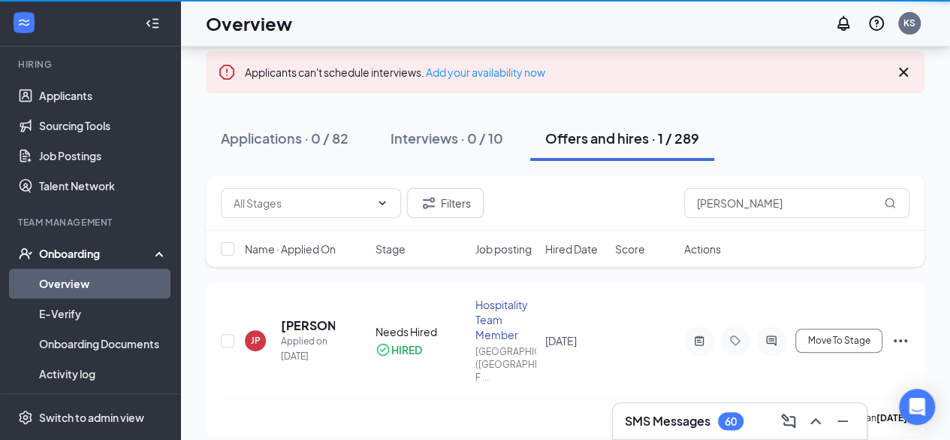
scroll to position [68, 0]
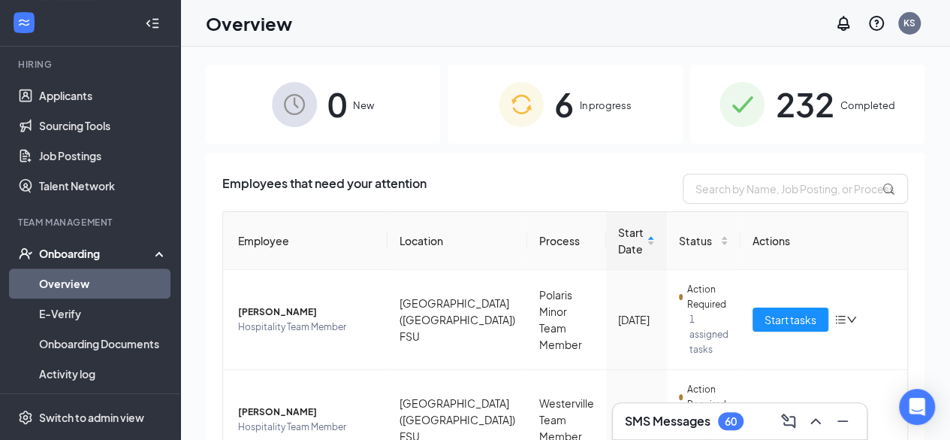
click at [804, 105] on span "232" at bounding box center [804, 104] width 59 height 52
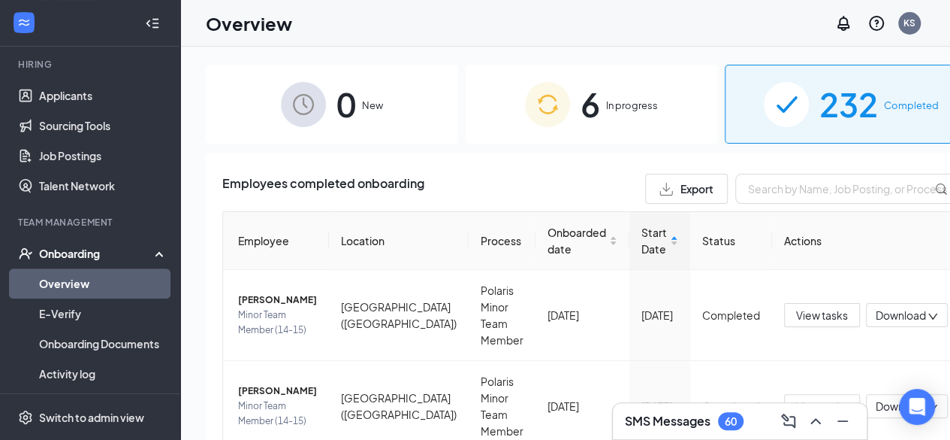
click at [581, 110] on span "6" at bounding box center [591, 104] width 20 height 52
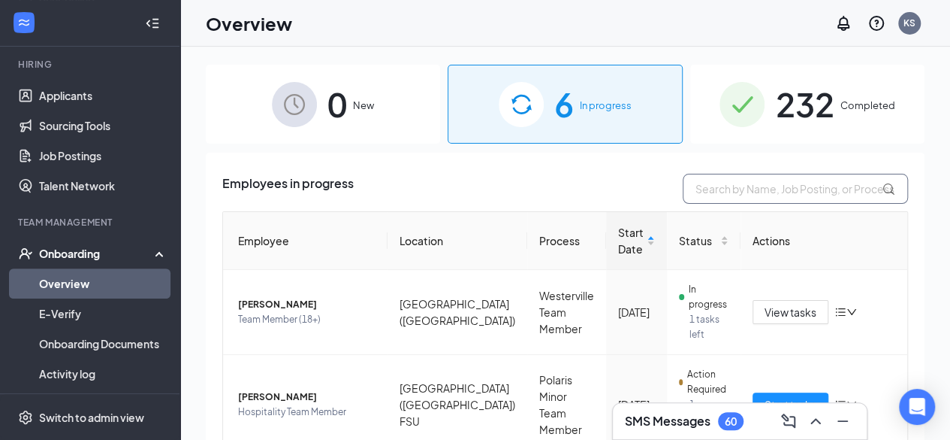
click at [708, 174] on input "text" at bounding box center [795, 189] width 225 height 30
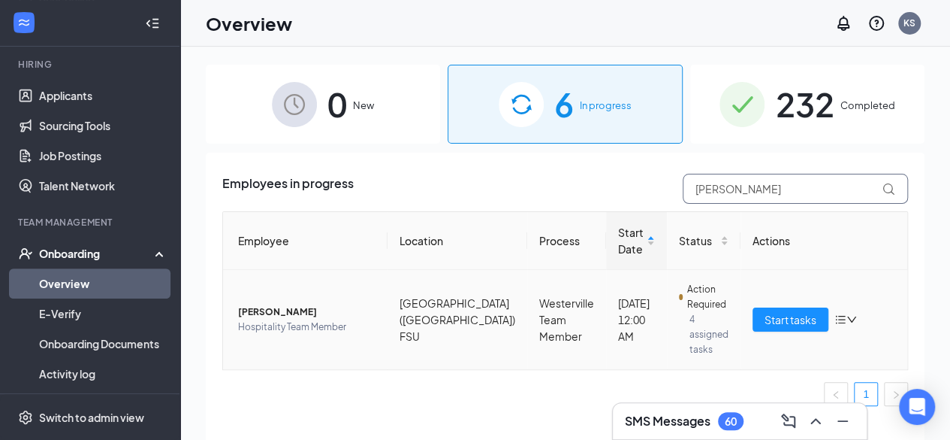
type input "[PERSON_NAME]"
click at [847, 314] on icon "down" at bounding box center [852, 319] width 11 height 11
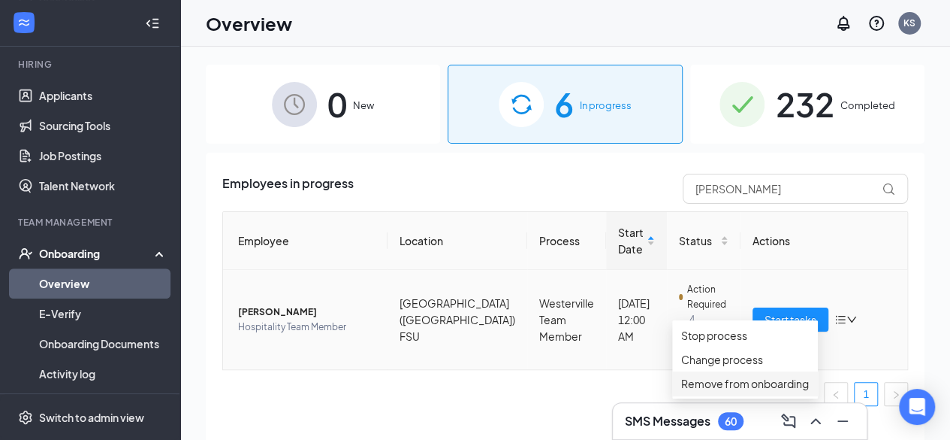
click at [727, 395] on li "Remove from onboarding" at bounding box center [745, 383] width 146 height 24
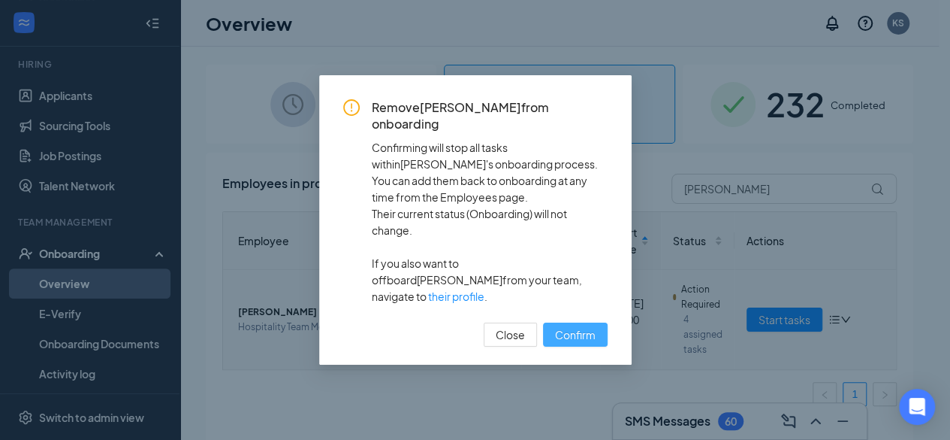
click at [572, 326] on span "Confirm" at bounding box center [575, 334] width 41 height 17
